Goal: Task Accomplishment & Management: Use online tool/utility

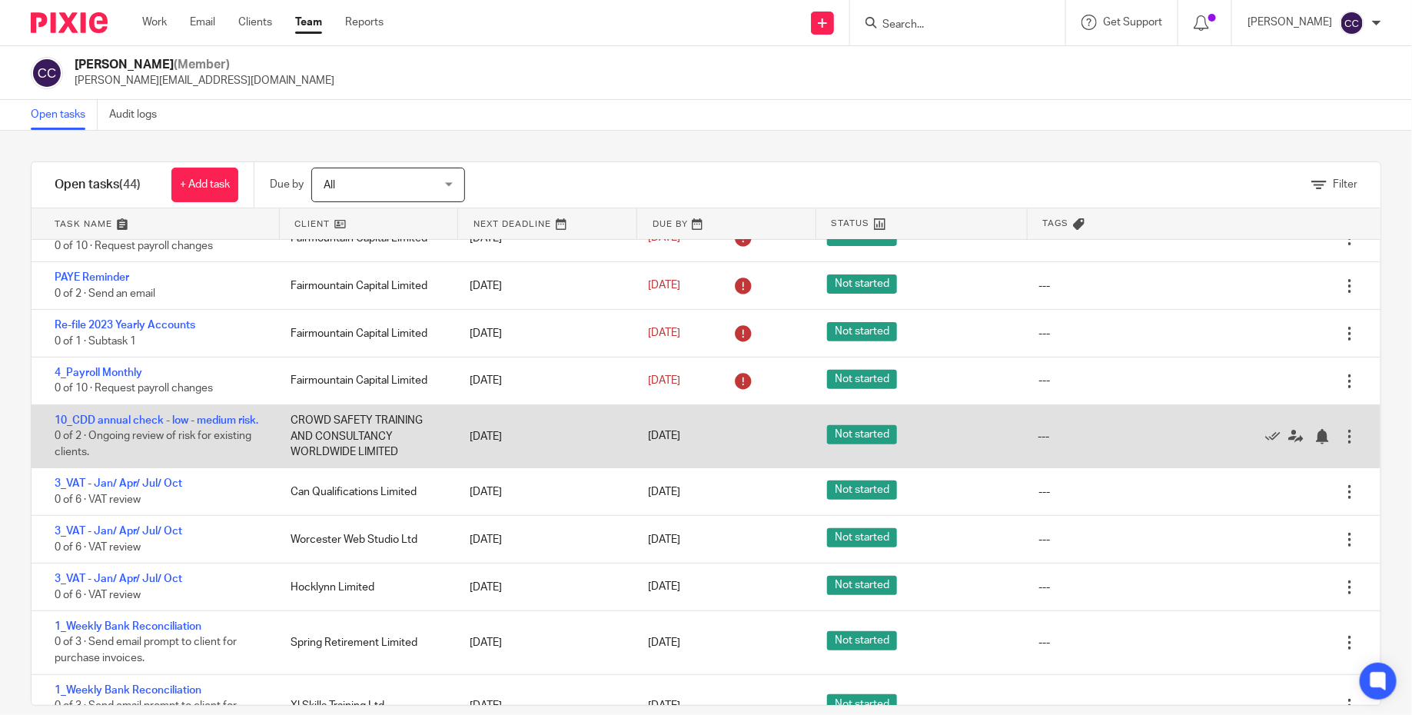
scroll to position [302, 0]
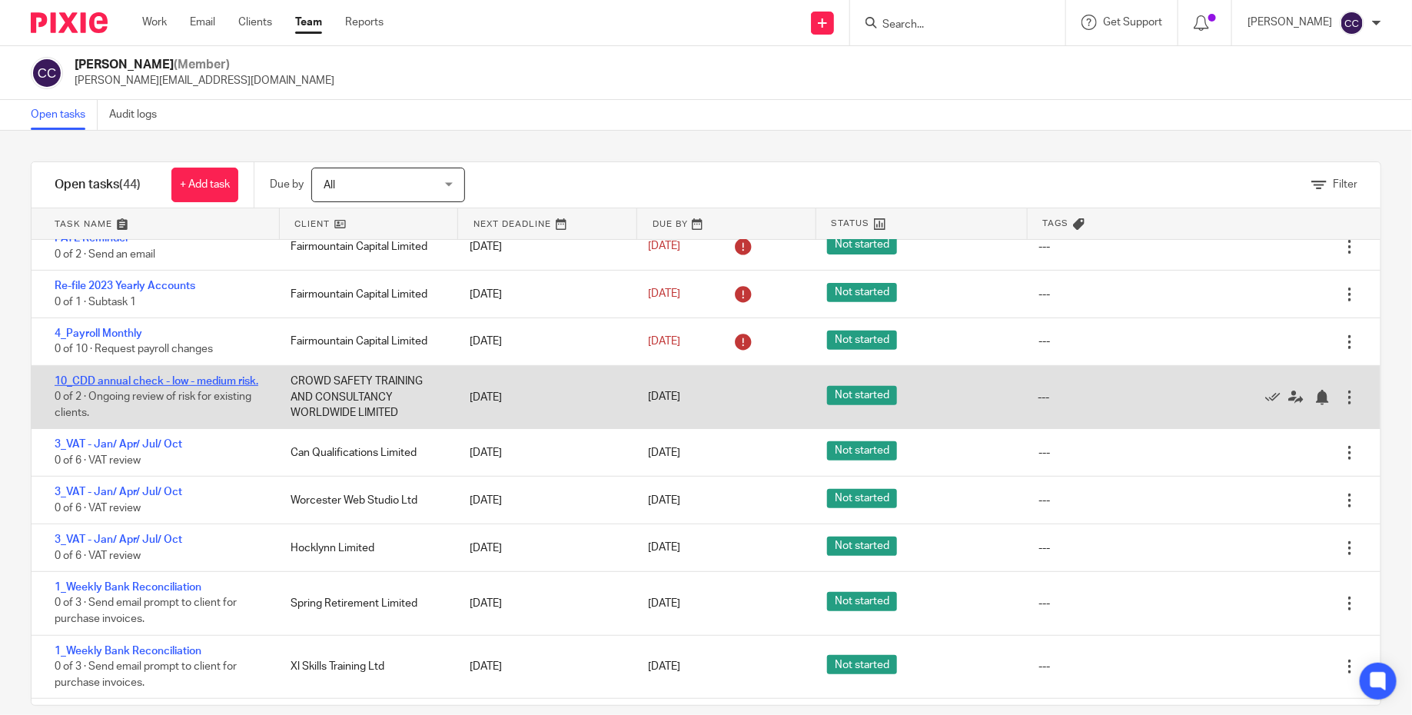
click at [238, 384] on link "10_CDD annual check - low - medium risk." at bounding box center [157, 381] width 204 height 11
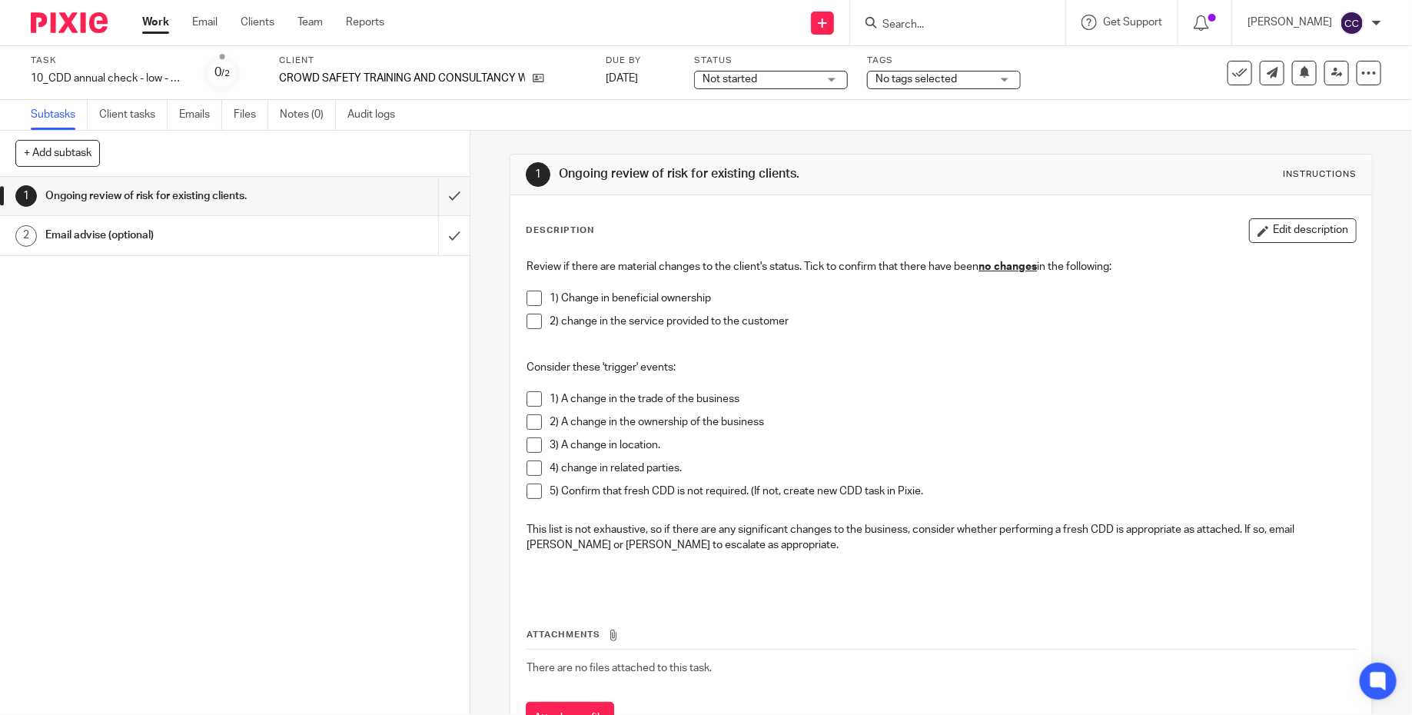
click at [95, 22] on img at bounding box center [69, 22] width 77 height 21
